Goal: Share content: Share content

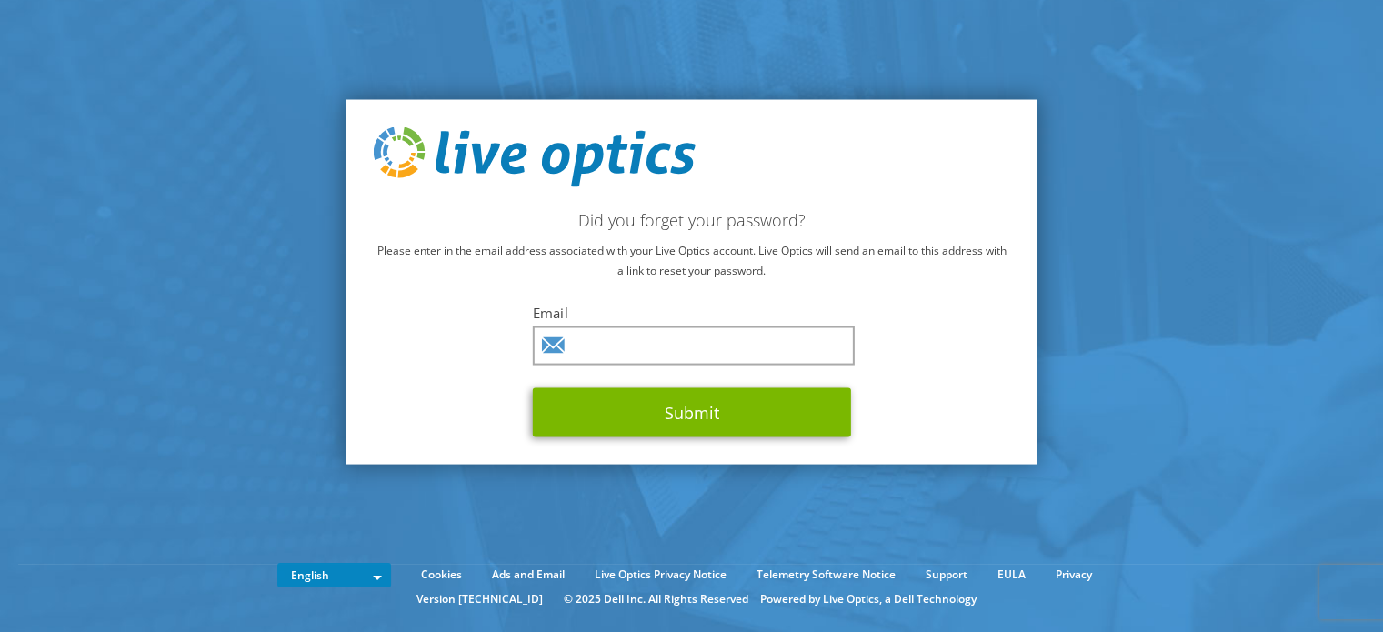
click at [654, 324] on div "Email Submit" at bounding box center [692, 370] width 318 height 134
click at [676, 344] on input "text" at bounding box center [694, 345] width 322 height 39
type input "jshapiro@transactiontree.com"
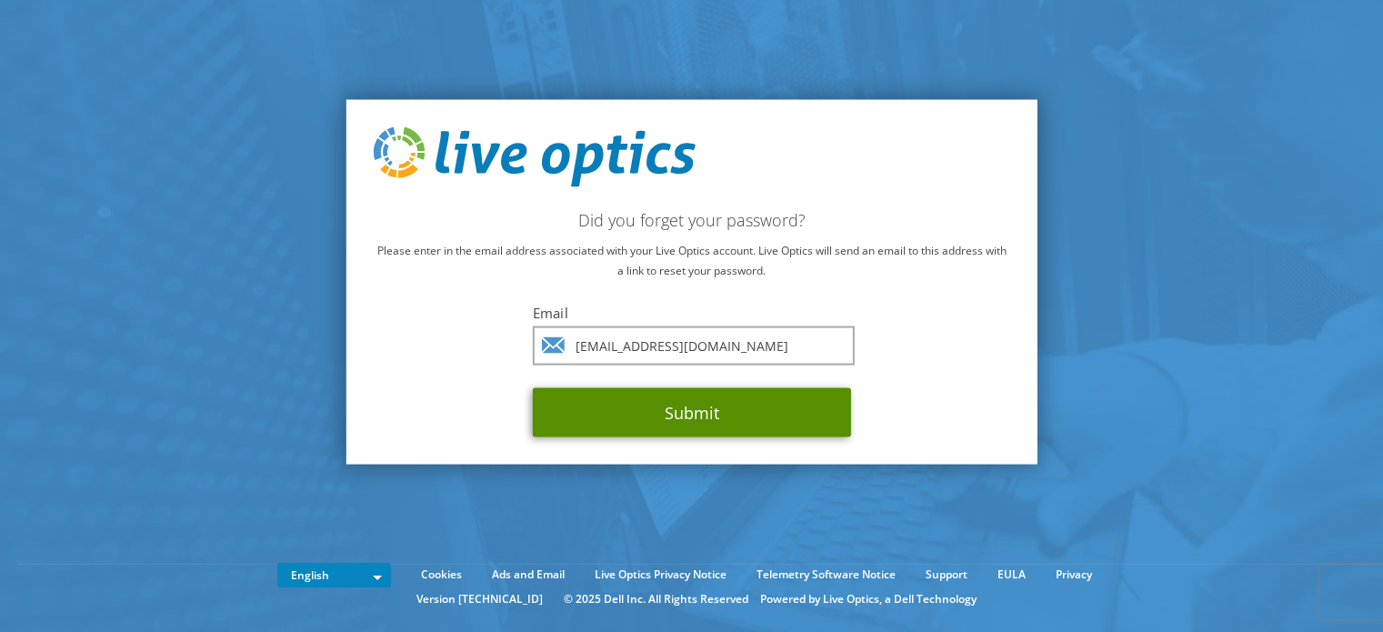
click at [756, 400] on button "Submit" at bounding box center [692, 411] width 318 height 49
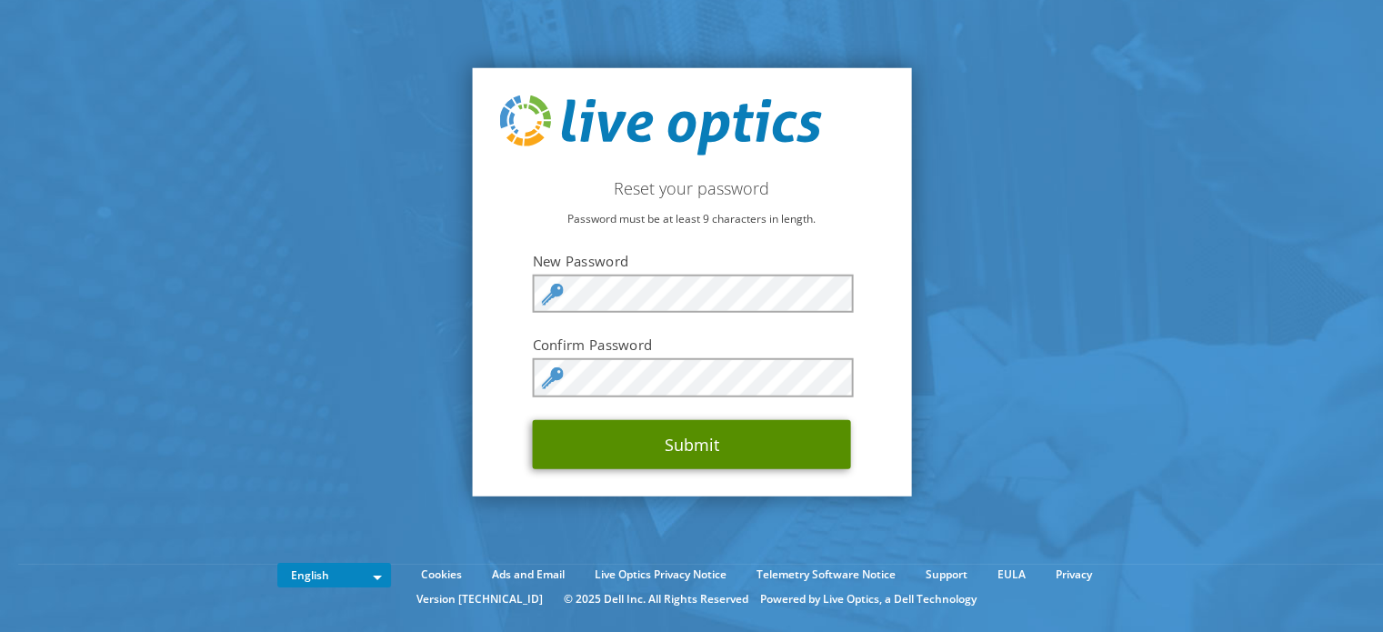
click at [680, 454] on button "Submit" at bounding box center [692, 443] width 318 height 49
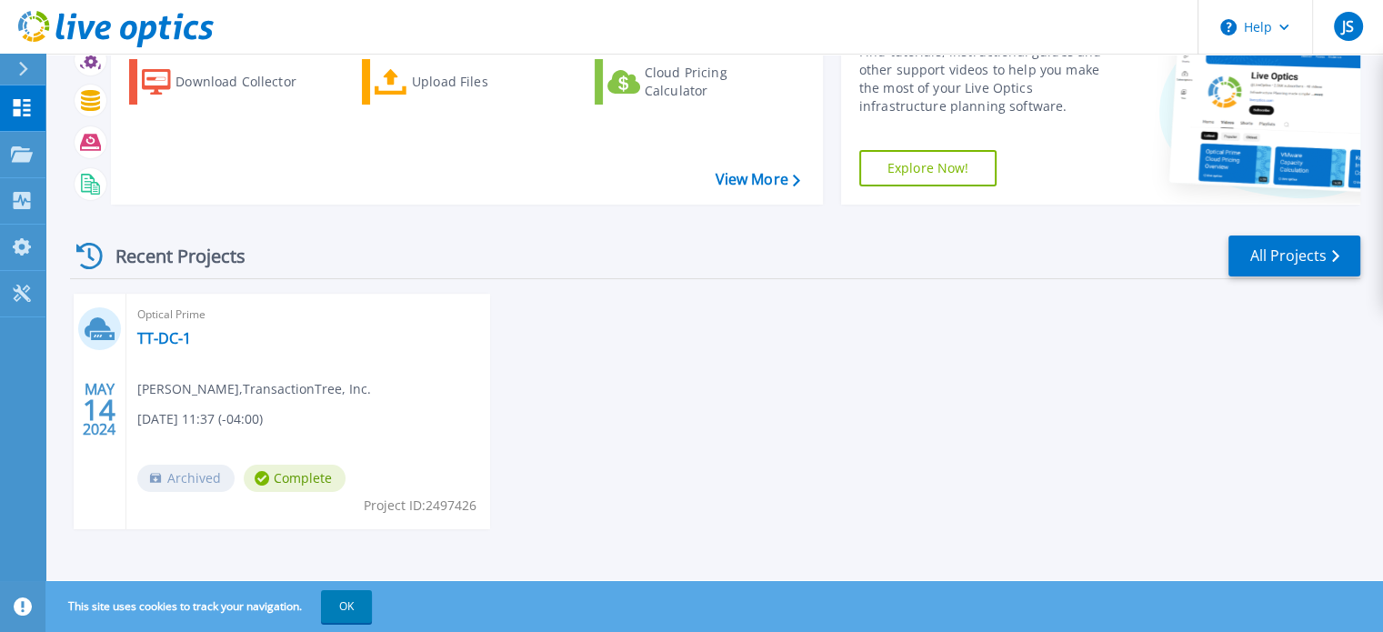
scroll to position [103, 0]
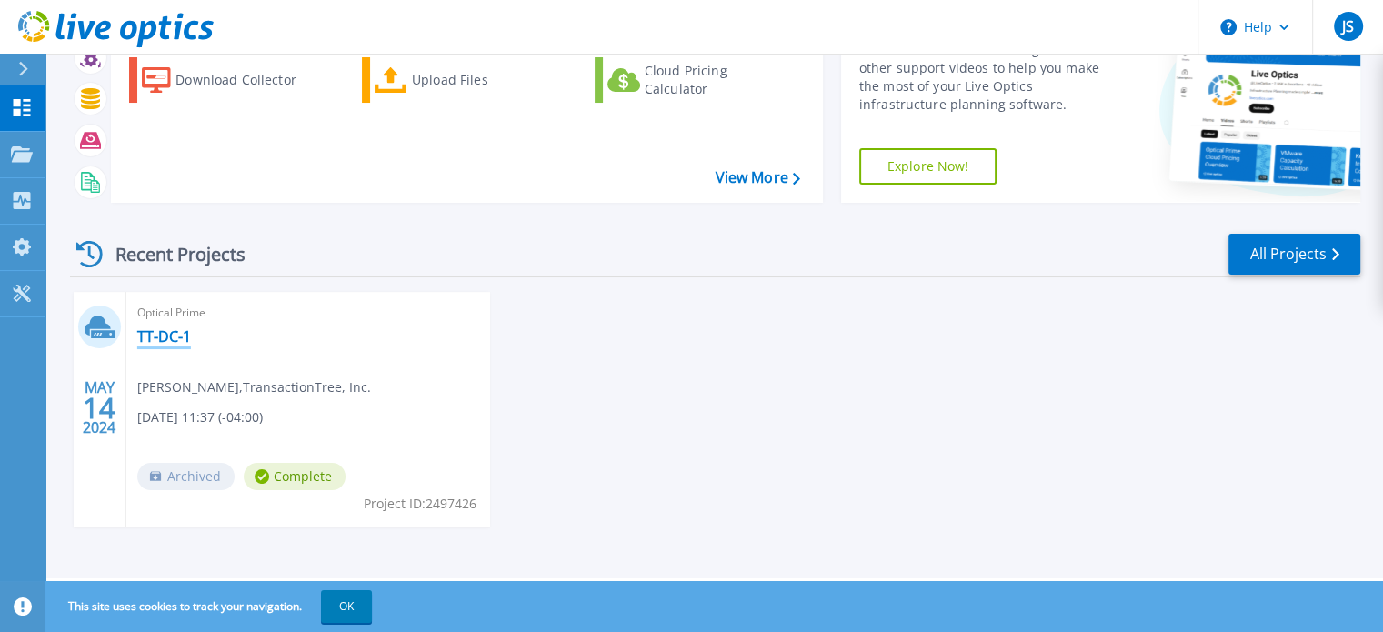
click at [153, 333] on link "TT-DC-1" at bounding box center [164, 336] width 54 height 18
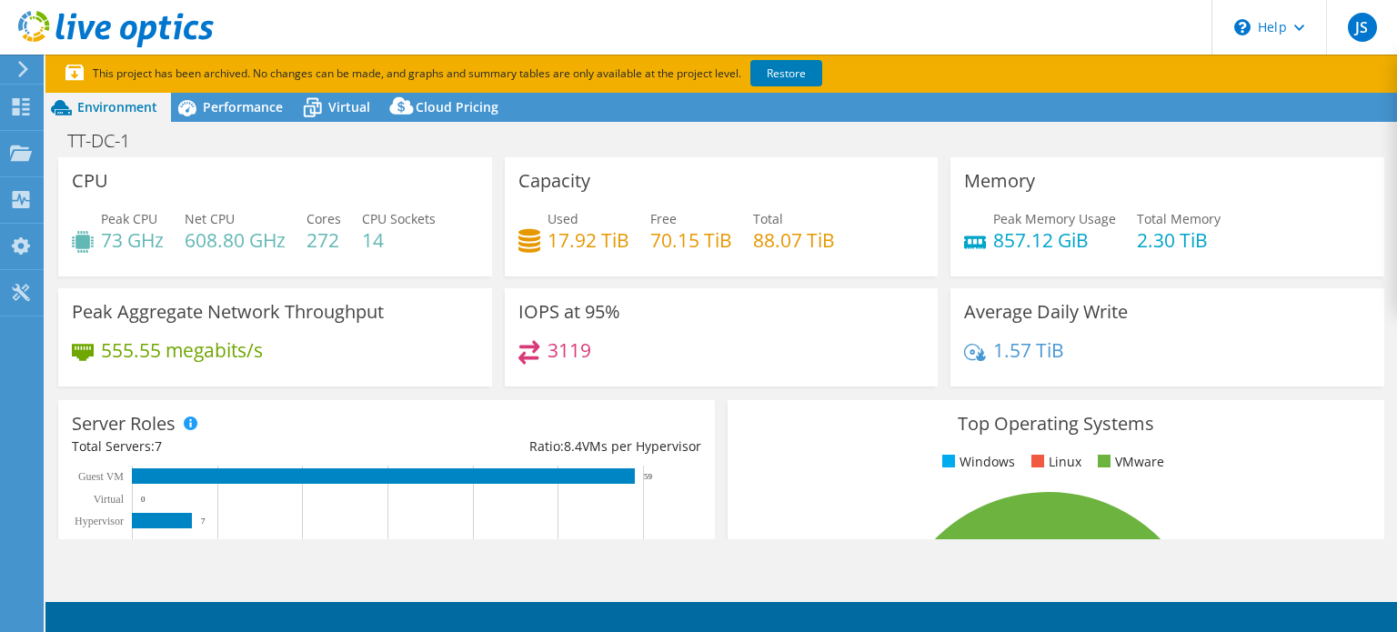
select select "USD"
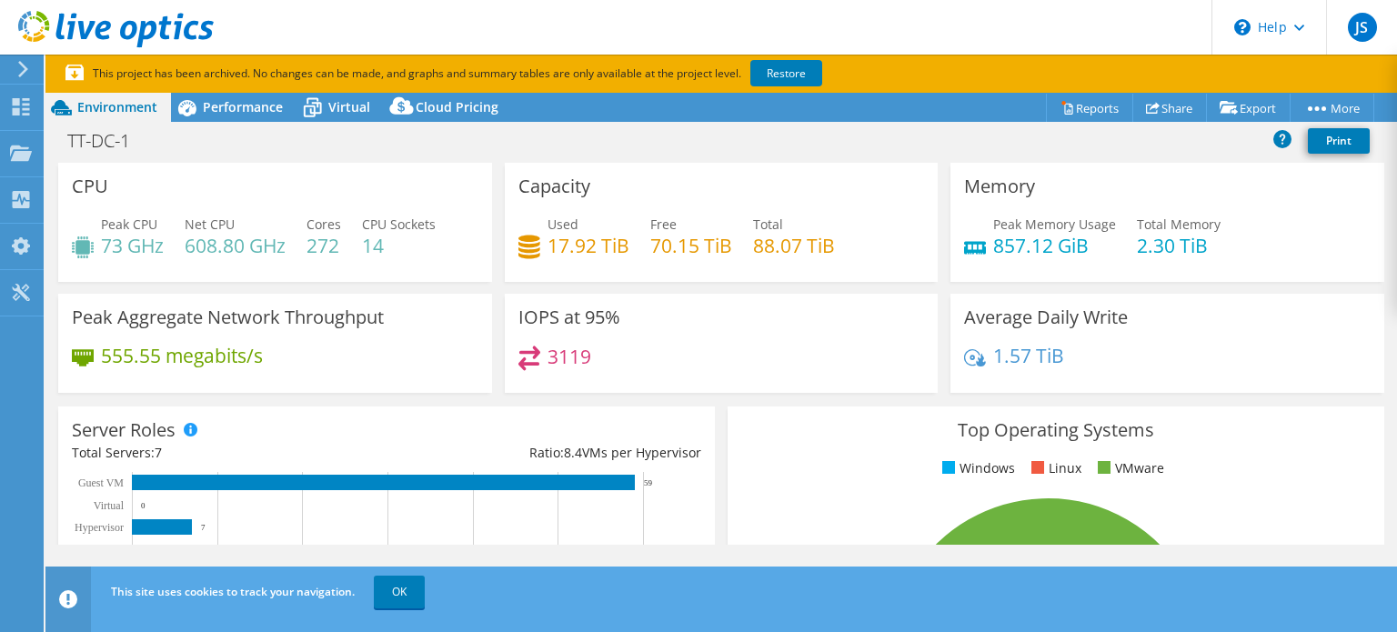
drag, startPoint x: 233, startPoint y: 166, endPoint x: 209, endPoint y: 167, distance: 23.7
click at [233, 166] on div "CPU Peak CPU 73 GHz Net CPU 608.80 GHz Cores 272 CPU Sockets 14" at bounding box center [275, 222] width 434 height 119
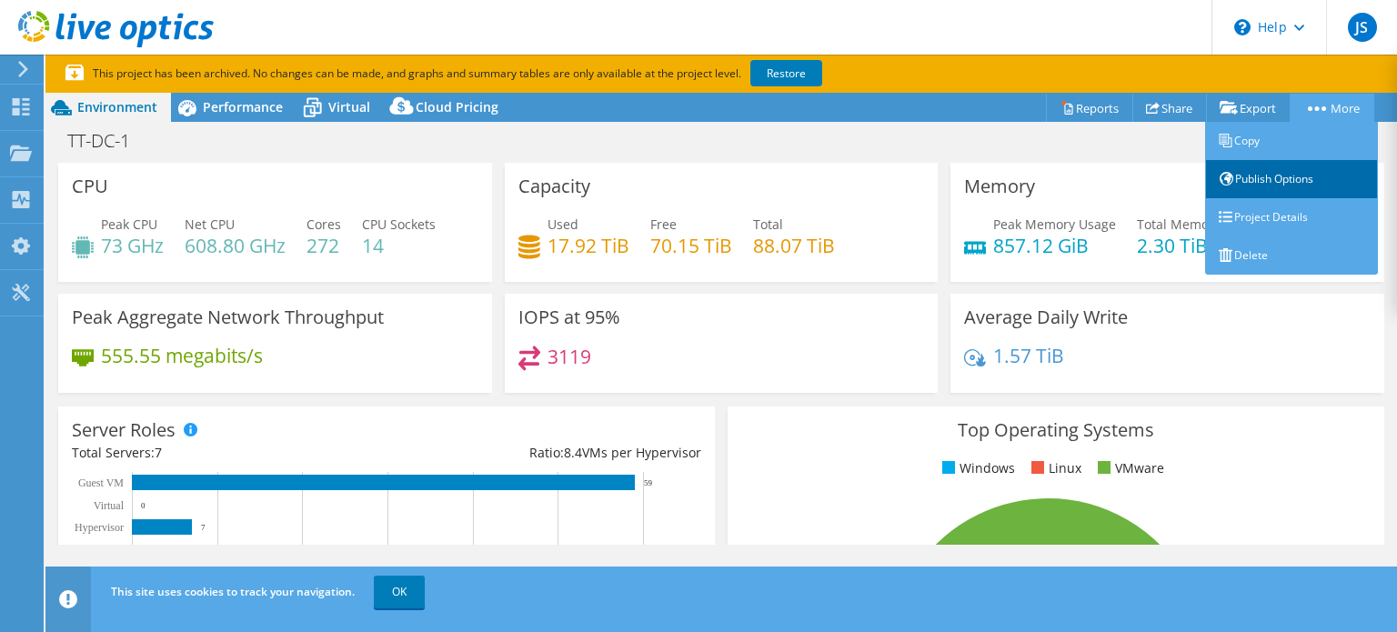
click at [1277, 168] on link "Publish Options" at bounding box center [1291, 179] width 173 height 38
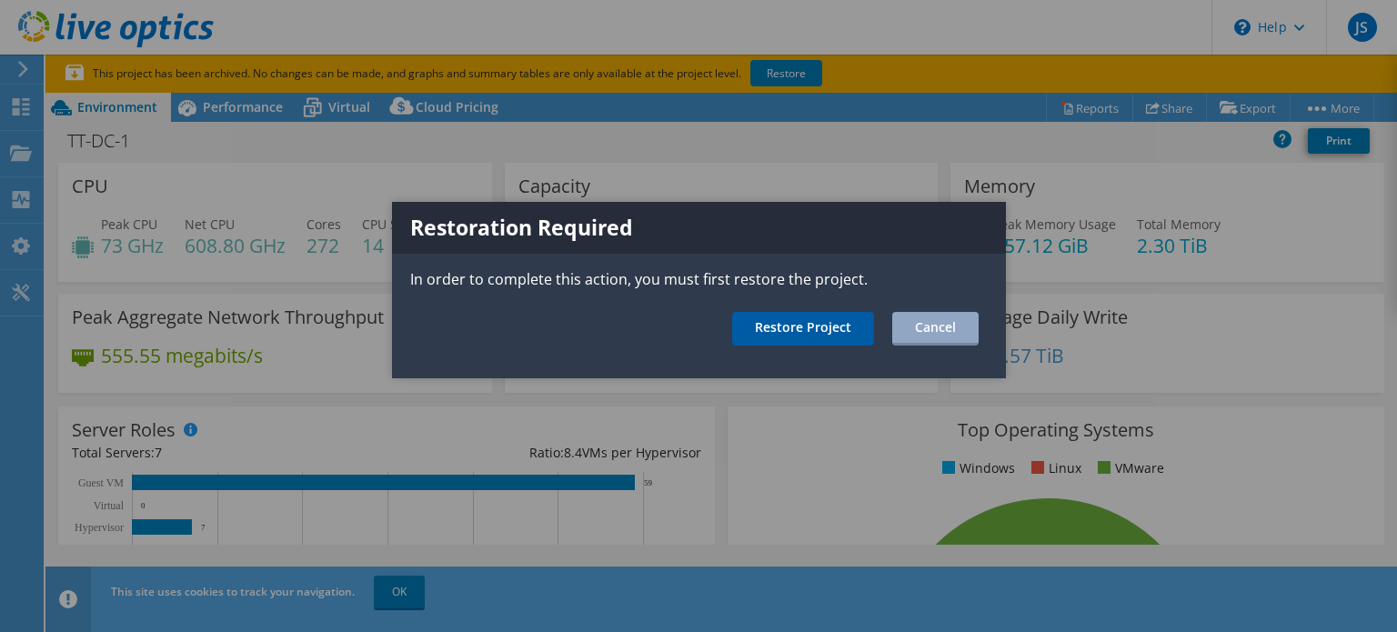
click at [789, 326] on link "Restore Project" at bounding box center [803, 329] width 142 height 34
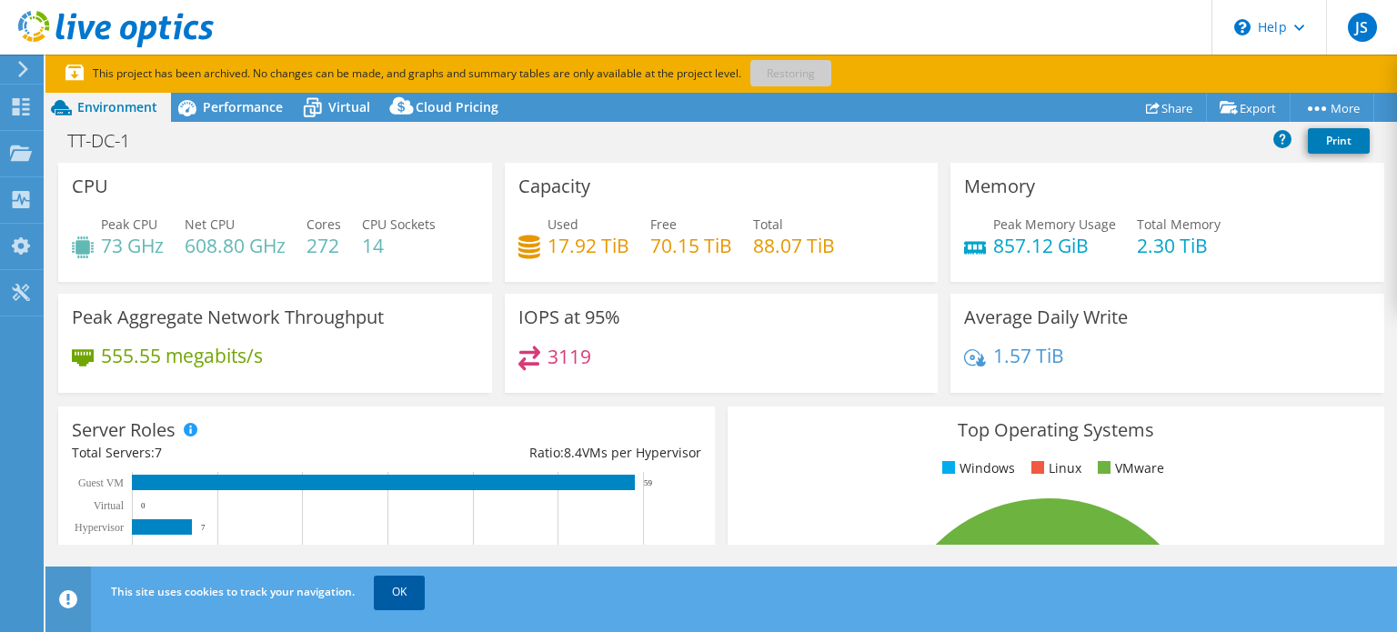
click at [403, 599] on link "OK" at bounding box center [399, 592] width 51 height 33
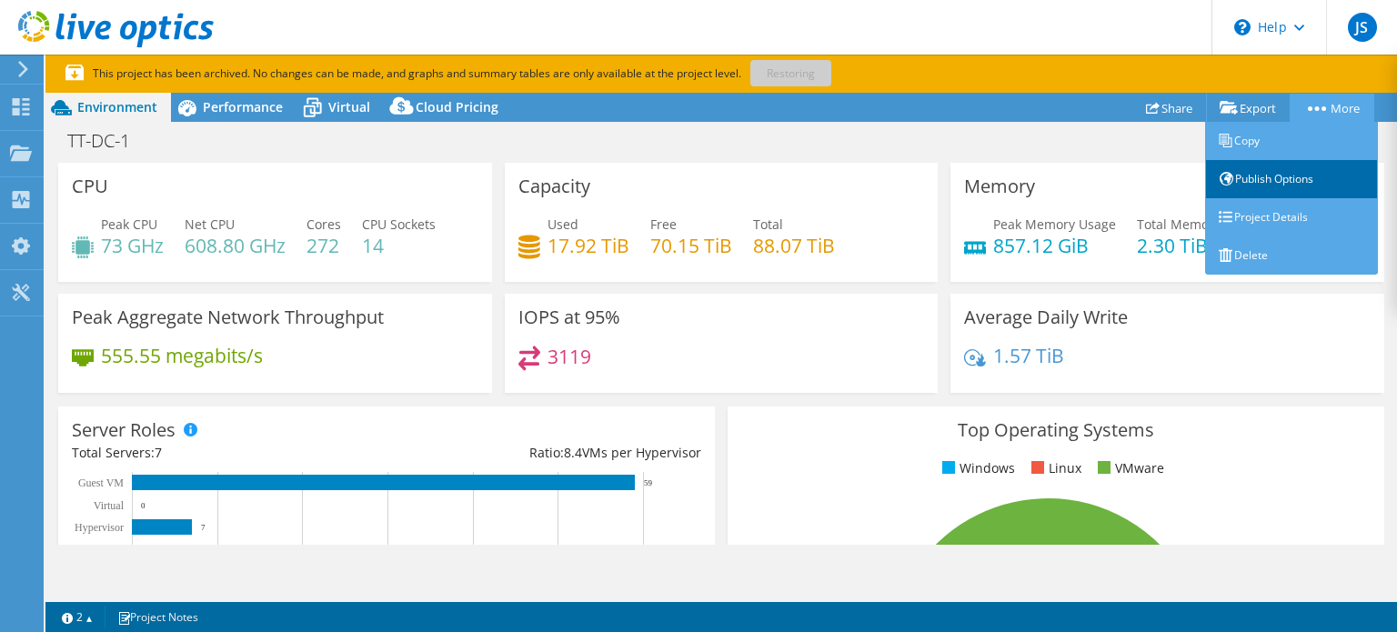
click at [1262, 175] on link "Publish Options" at bounding box center [1291, 179] width 173 height 38
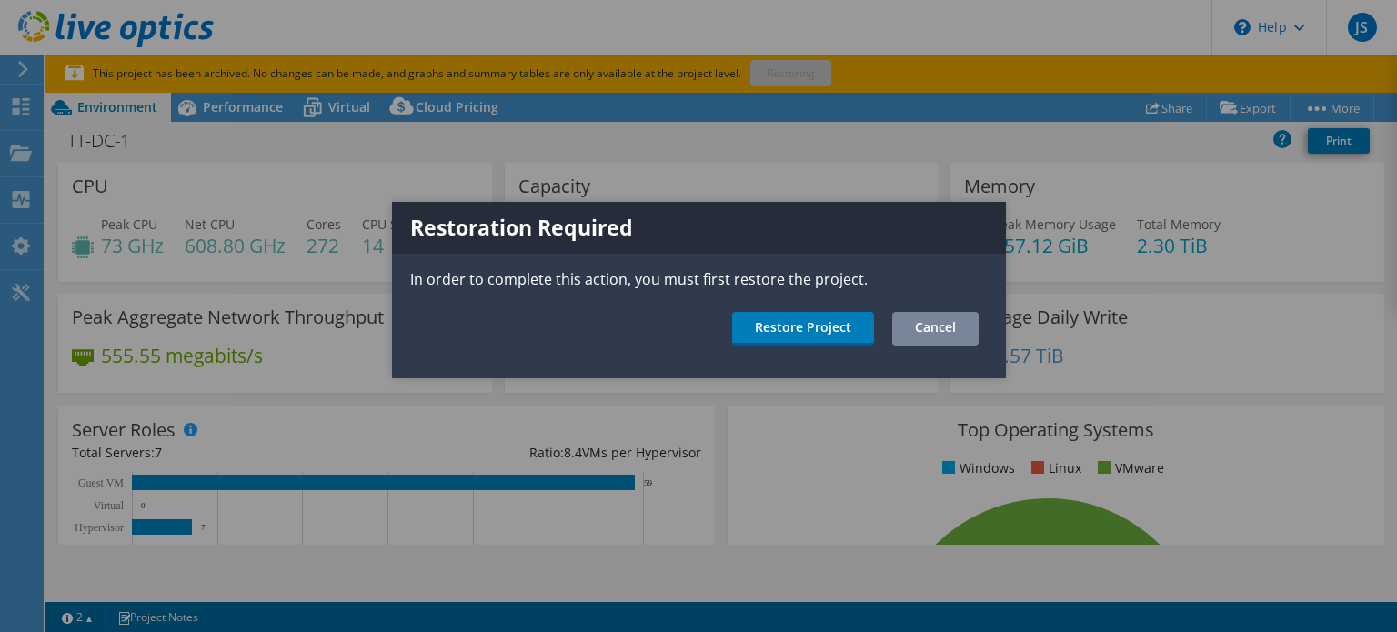
click at [920, 331] on link "Cancel" at bounding box center [935, 329] width 86 height 34
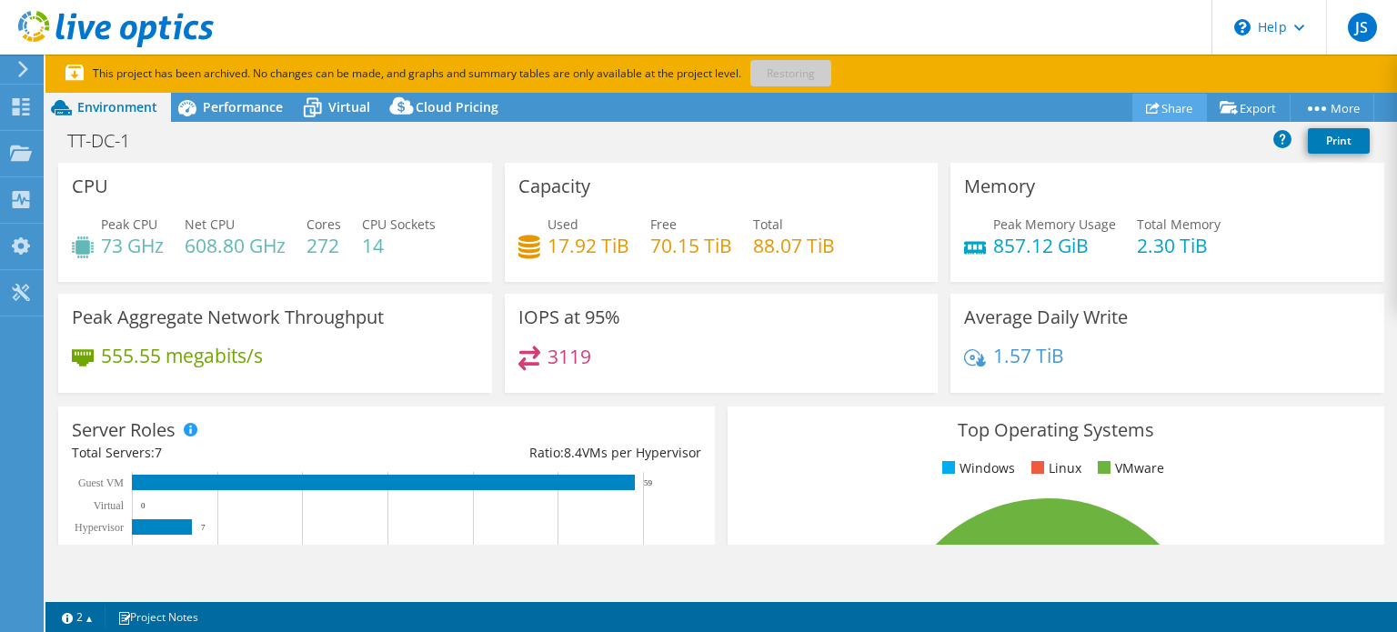
click at [1143, 98] on link "Share" at bounding box center [1169, 108] width 75 height 28
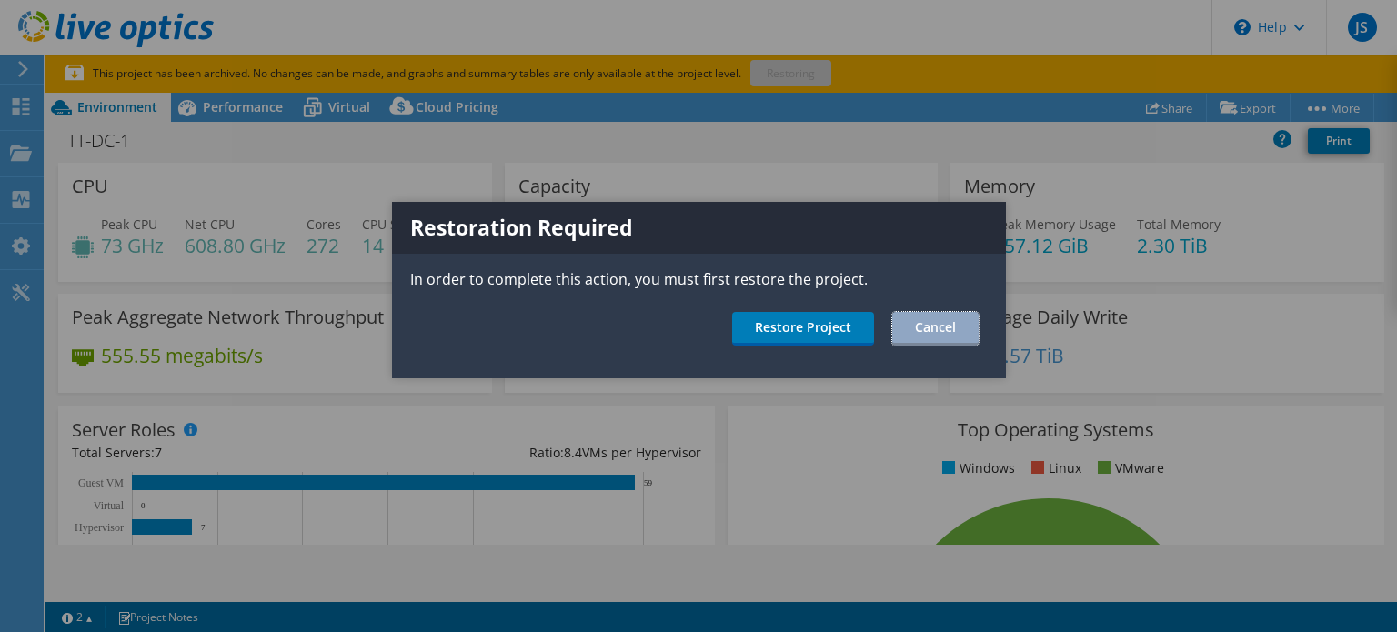
drag, startPoint x: 918, startPoint y: 331, endPoint x: 924, endPoint y: 323, distance: 9.8
click at [918, 330] on link "Cancel" at bounding box center [935, 329] width 86 height 34
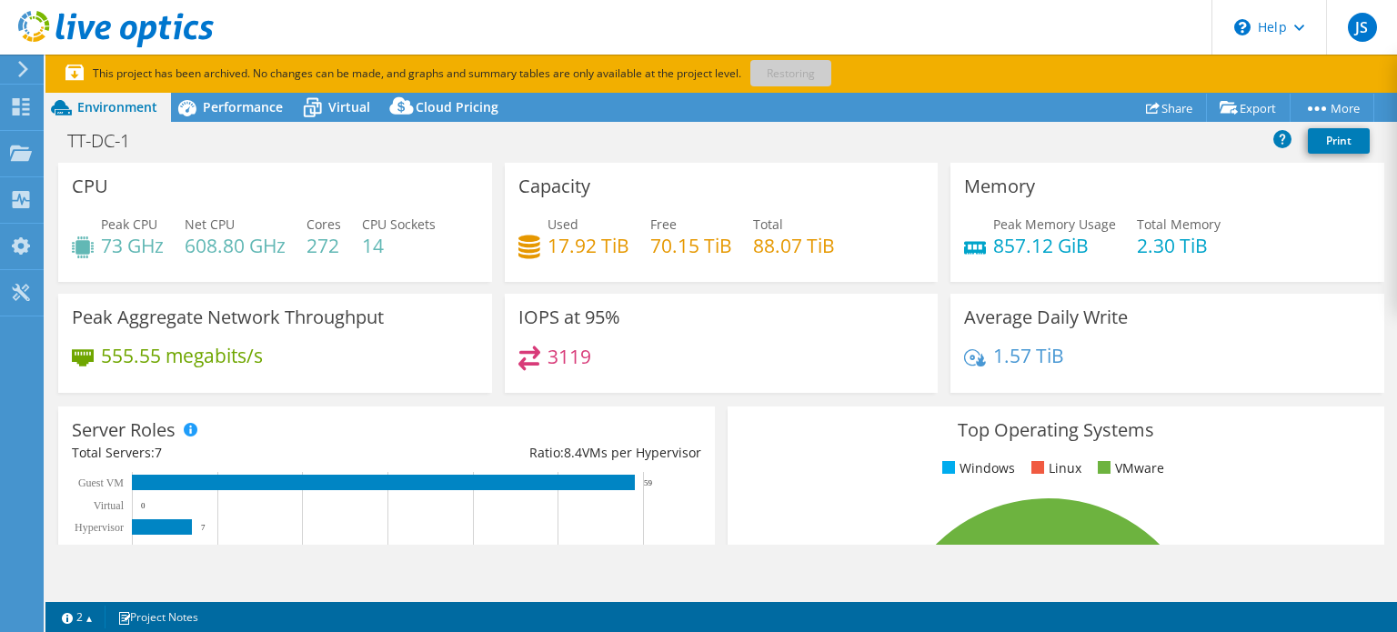
click at [80, 31] on use at bounding box center [116, 29] width 196 height 36
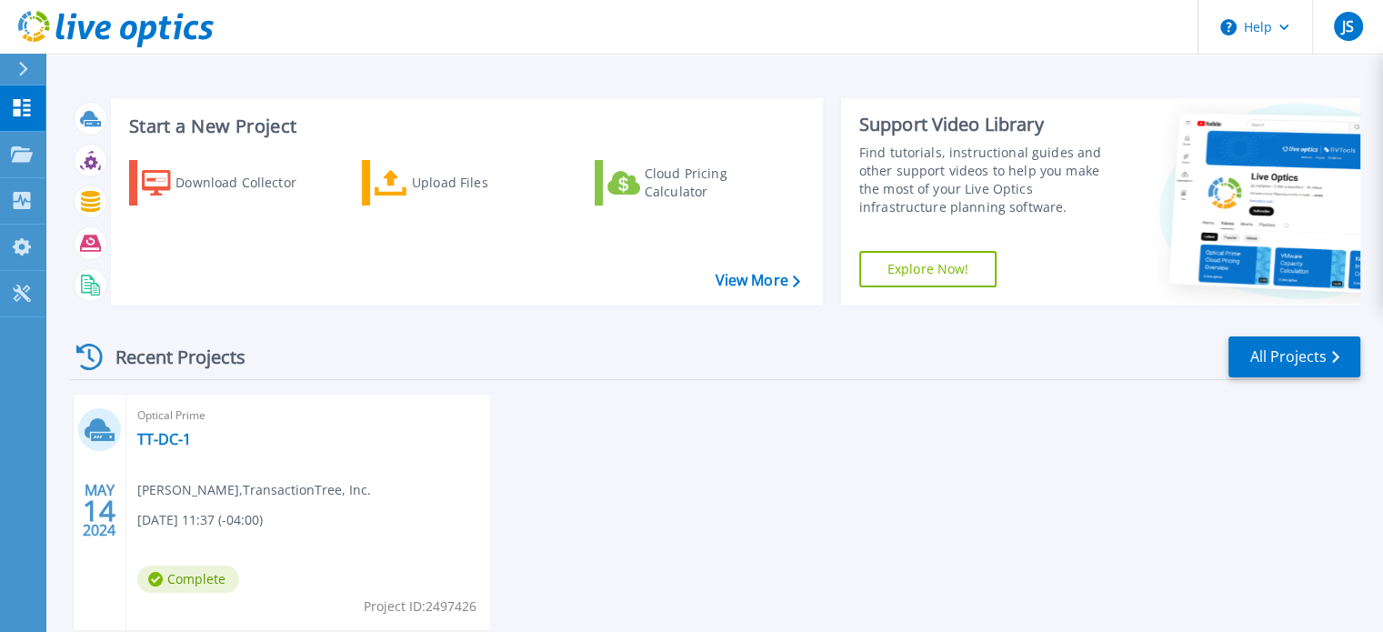
scroll to position [91, 0]
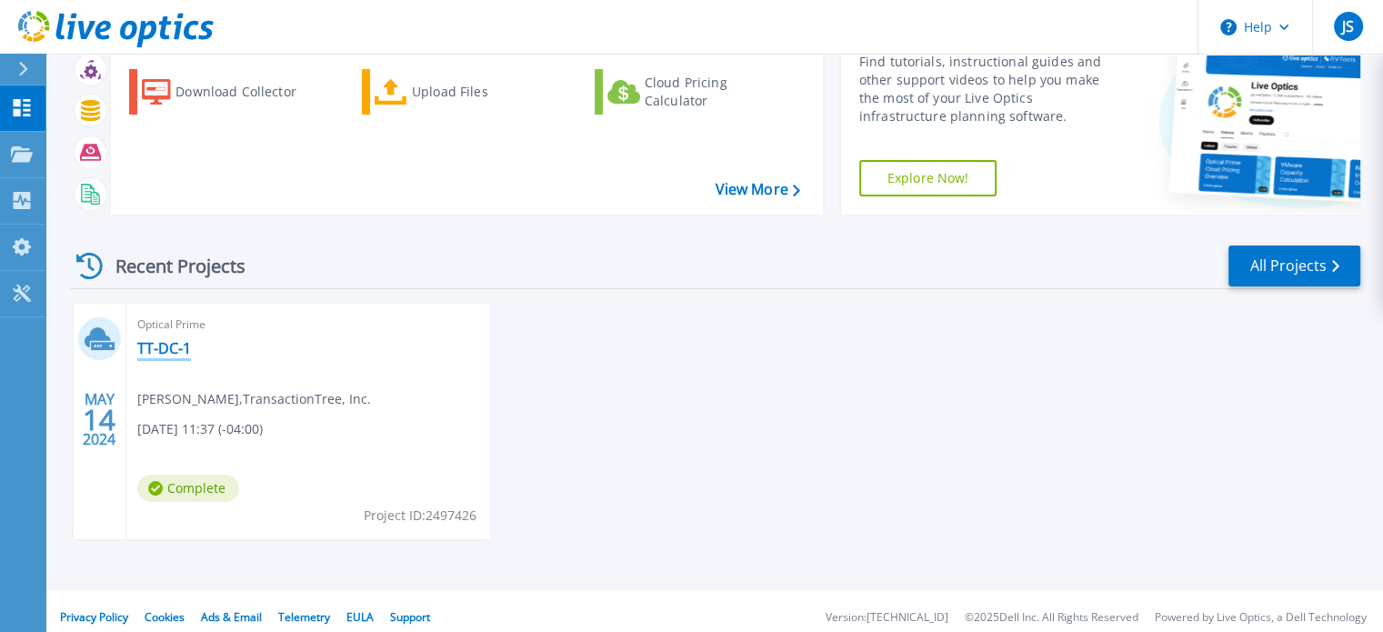
click at [183, 348] on link "TT-DC-1" at bounding box center [164, 348] width 54 height 18
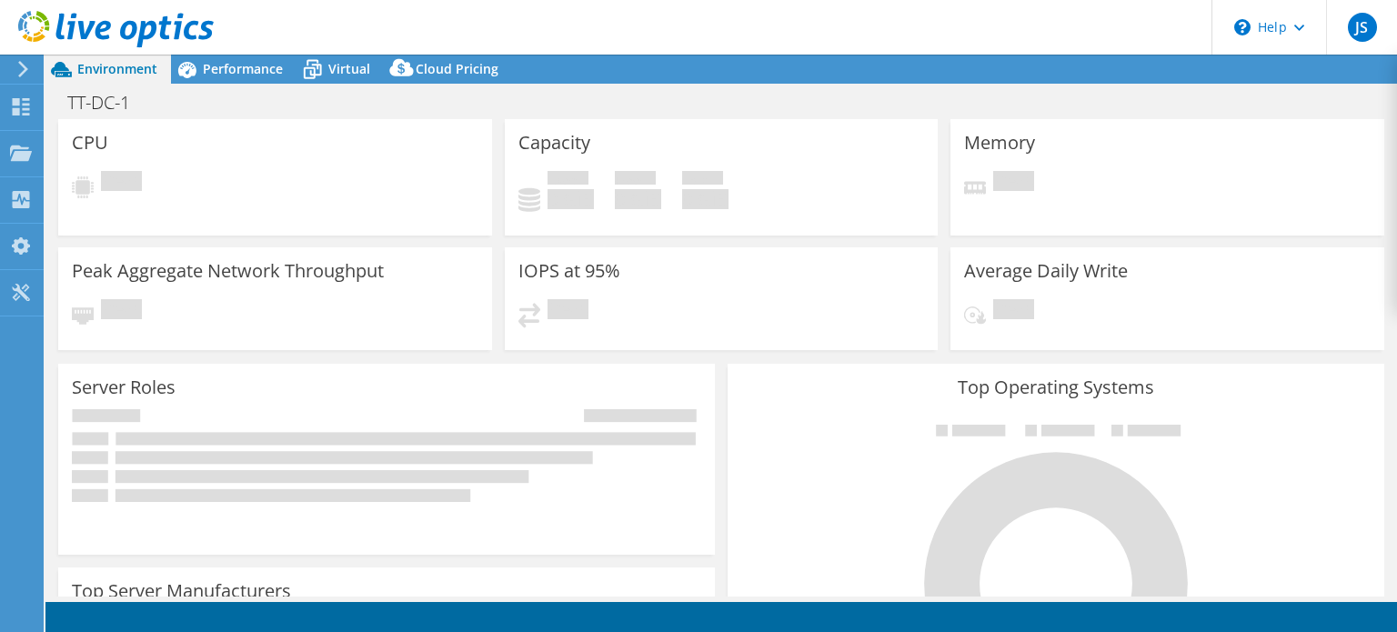
select select "USD"
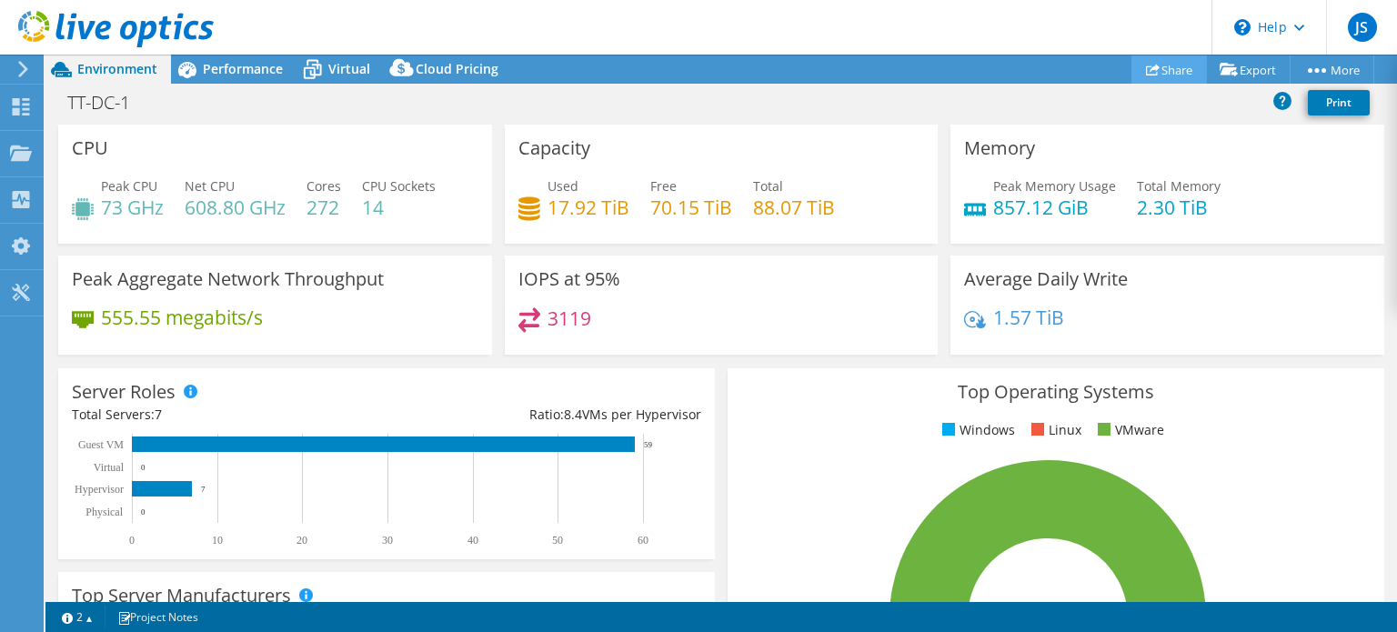
click at [1146, 66] on use at bounding box center [1153, 70] width 14 height 12
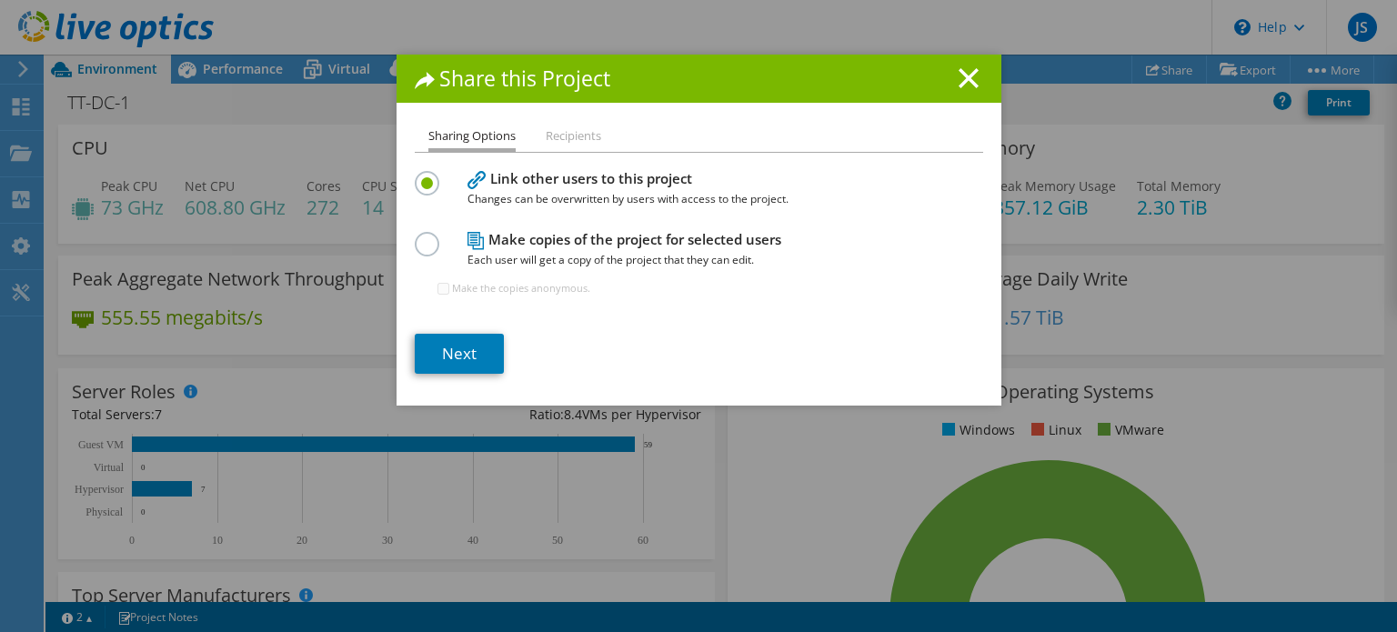
click at [575, 143] on li "Recipients" at bounding box center [573, 136] width 55 height 23
click at [571, 129] on li "Recipients" at bounding box center [573, 136] width 55 height 23
click at [578, 138] on li "Recipients" at bounding box center [573, 136] width 55 height 23
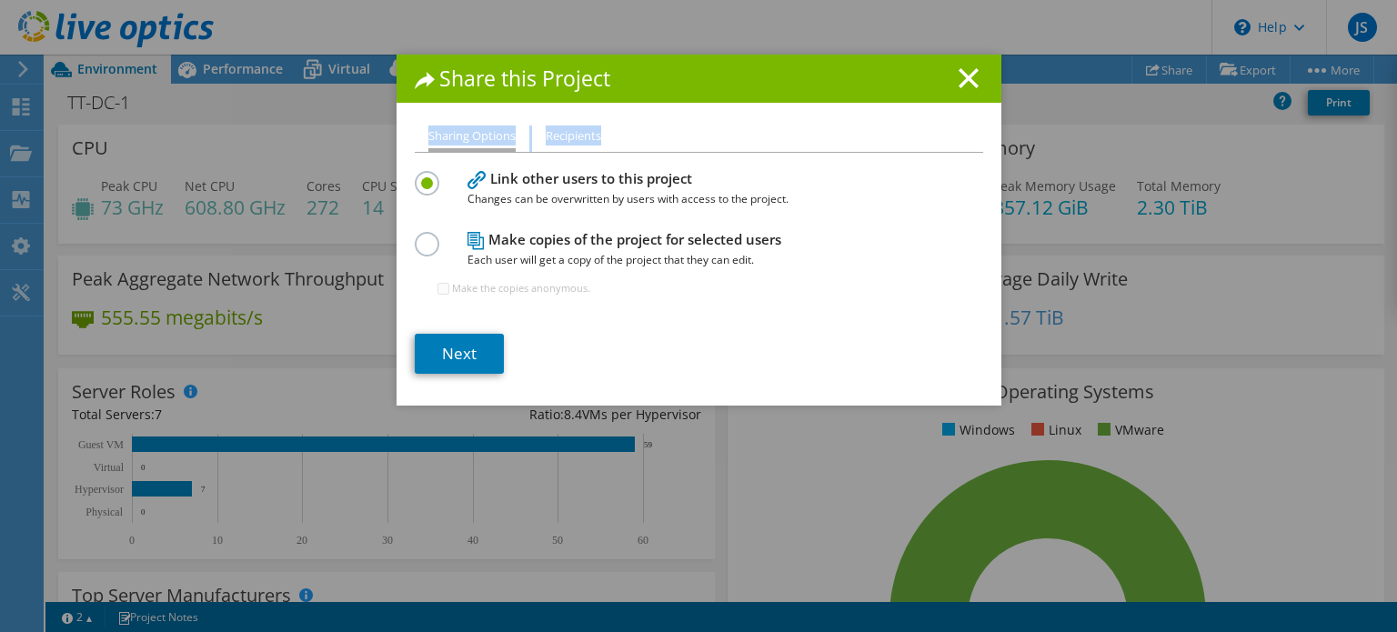
click at [578, 138] on li "Recipients" at bounding box center [573, 136] width 55 height 23
click at [639, 185] on h4 "Link other users to this project Changes can be overwritten by users with acces…" at bounding box center [694, 188] width 455 height 41
click at [491, 356] on link "Next" at bounding box center [459, 354] width 89 height 40
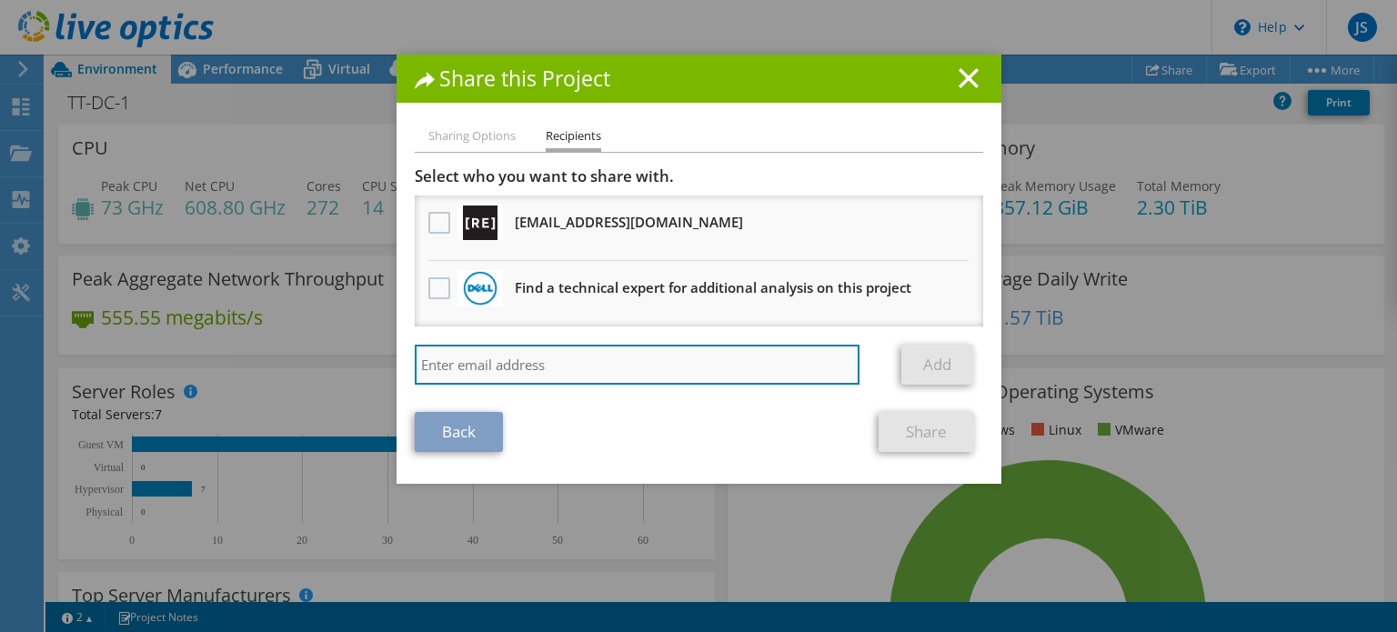
click at [554, 351] on input "search" at bounding box center [638, 365] width 446 height 40
click at [735, 366] on input "search" at bounding box center [638, 365] width 446 height 40
paste input "[EMAIL_ADDRESS][DOMAIN_NAME]"
type input "[EMAIL_ADDRESS][DOMAIN_NAME]"
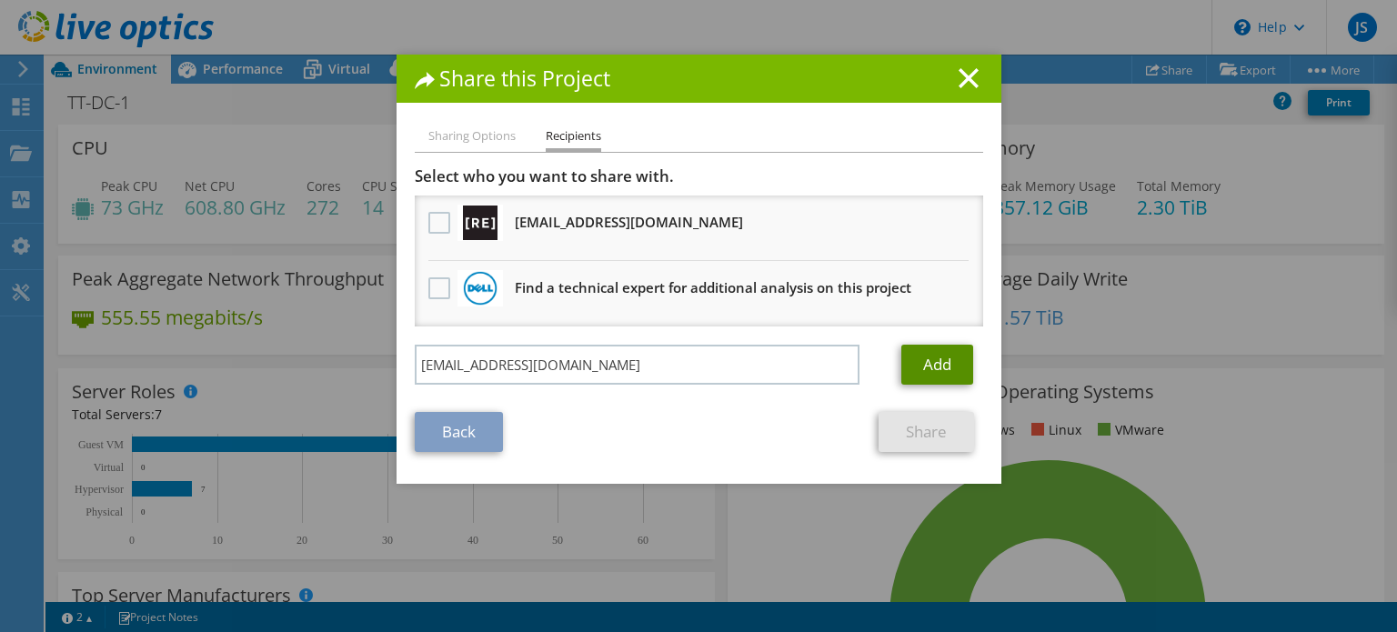
click at [946, 366] on link "Add" at bounding box center [937, 365] width 72 height 40
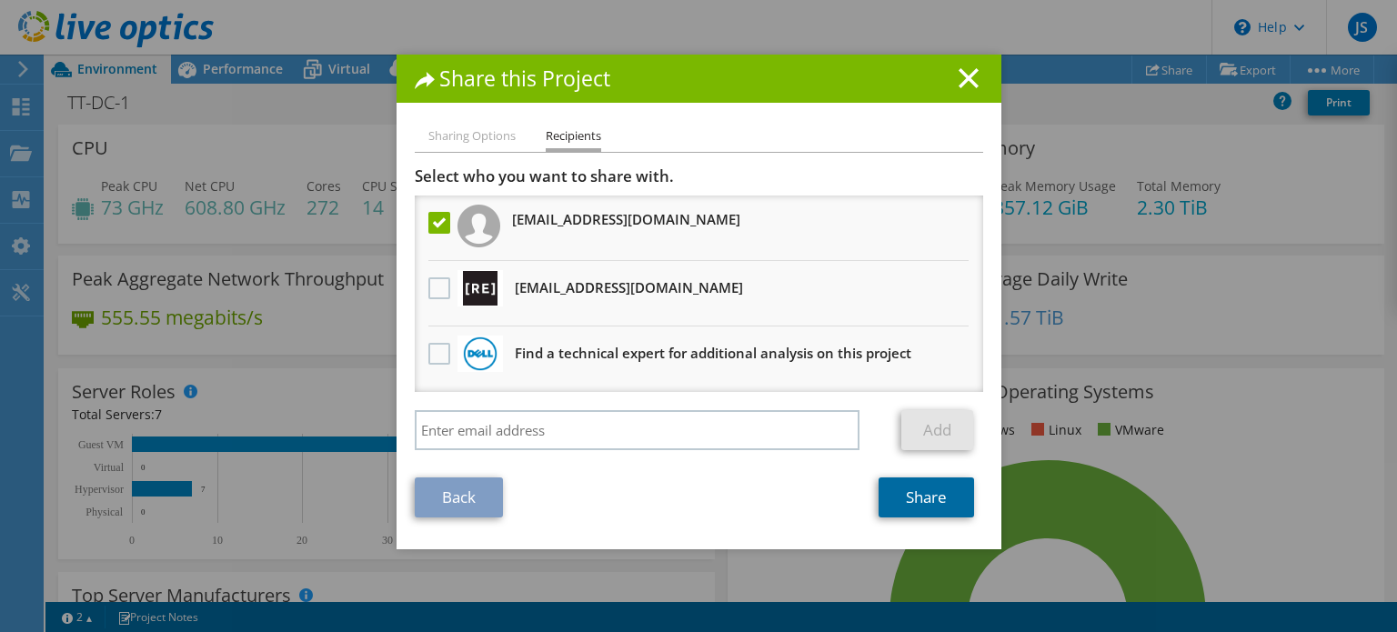
click at [905, 492] on link "Share" at bounding box center [925, 497] width 95 height 40
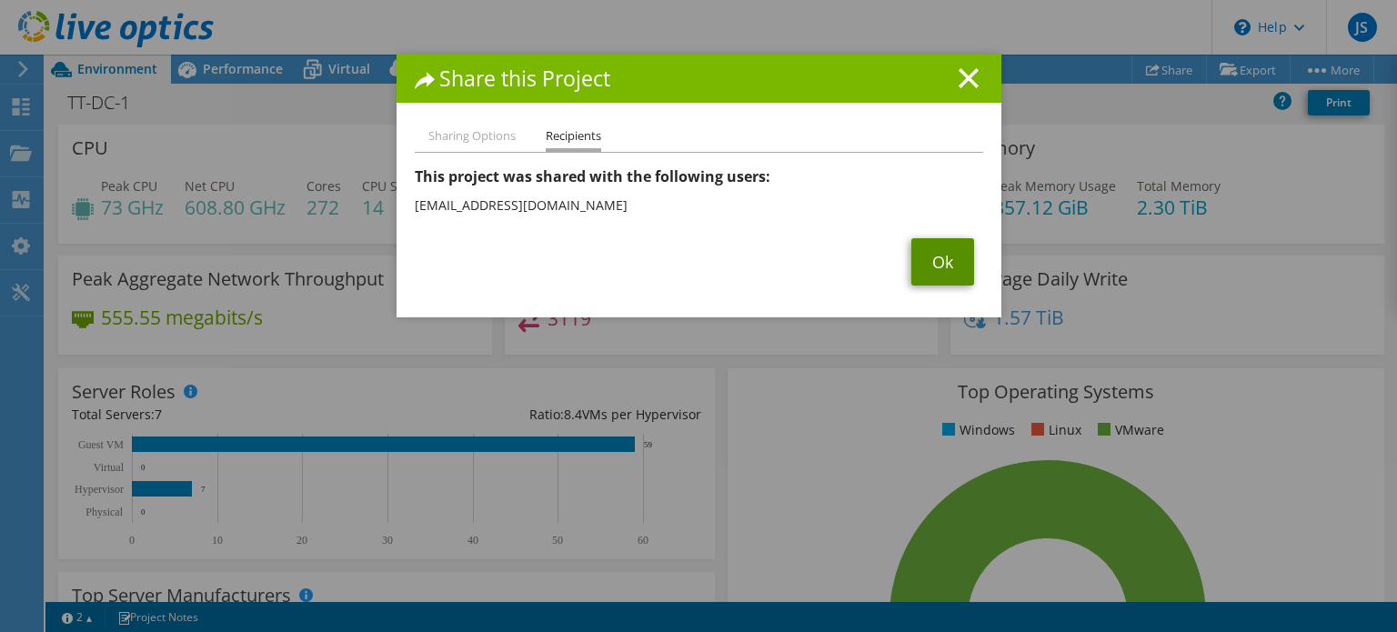
click at [931, 267] on link "Ok" at bounding box center [942, 261] width 63 height 47
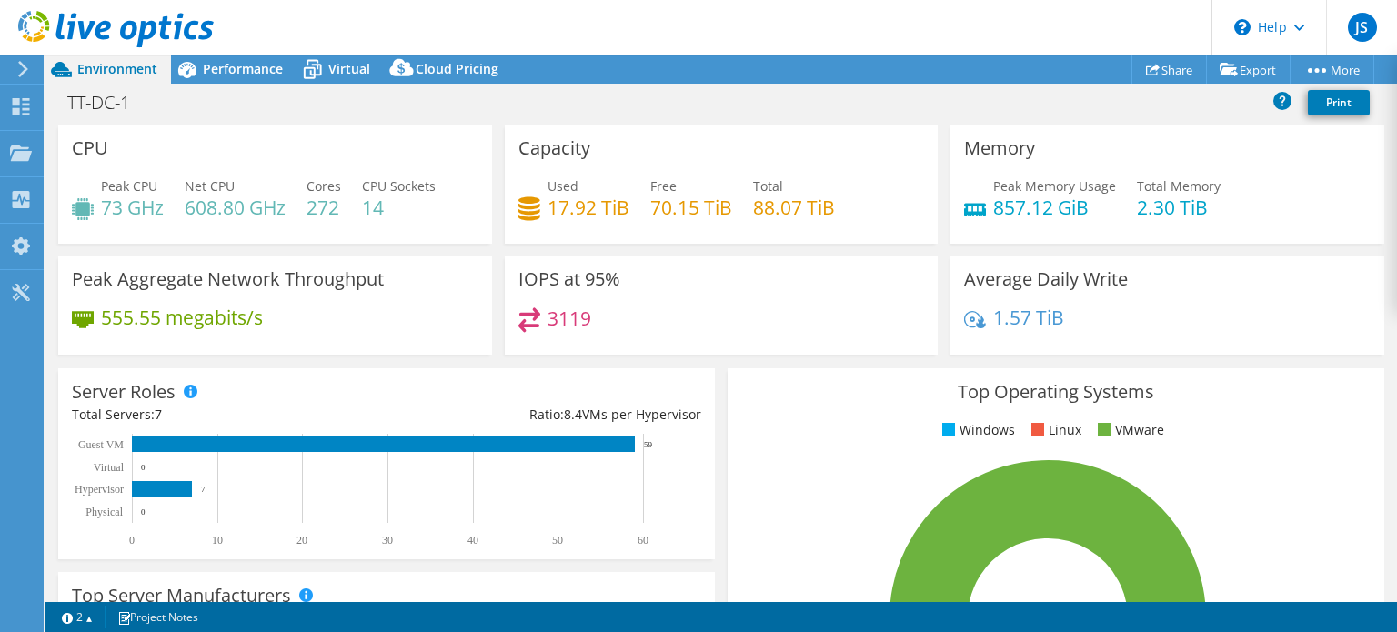
click at [747, 360] on div "IOPS at 95% 3119" at bounding box center [721, 311] width 446 height 111
click at [745, 362] on div "Top Operating Systems Windows Linux VMware 100.0% ESXi 7.0" at bounding box center [1055, 586] width 669 height 448
click at [666, 108] on div "TT-DC-1 Print" at bounding box center [720, 102] width 1351 height 34
